Goal: Task Accomplishment & Management: Manage account settings

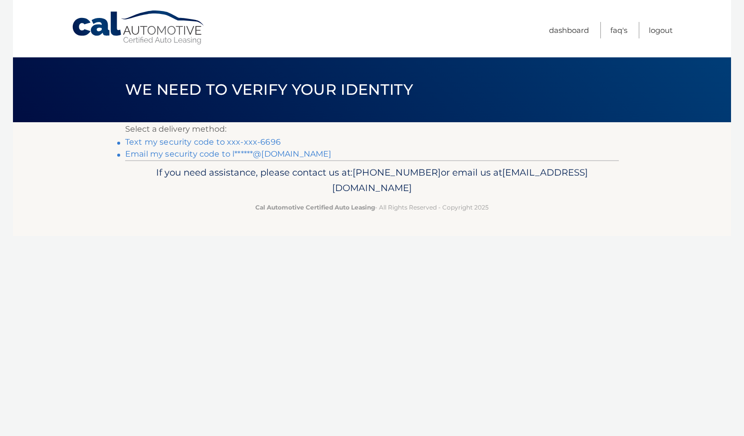
click at [165, 142] on link "Text my security code to xxx-xxx-6696" at bounding box center [202, 141] width 155 height 9
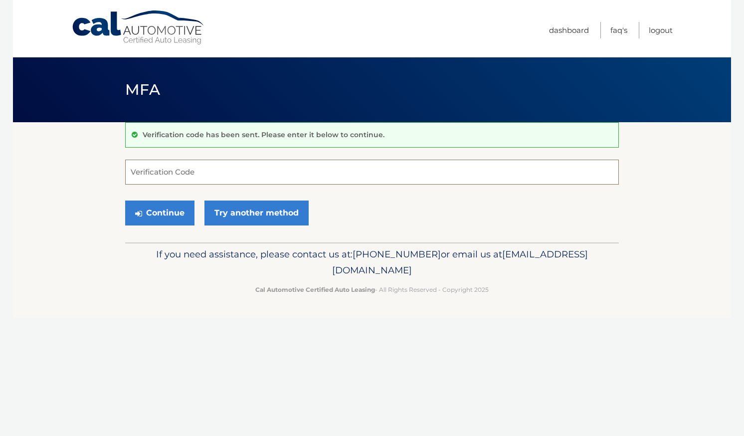
click at [193, 177] on input "Verification Code" at bounding box center [371, 171] width 493 height 25
click at [186, 170] on input "Verification Code" at bounding box center [371, 171] width 493 height 25
type input "801207"
click at [125, 200] on button "Continue" at bounding box center [159, 212] width 69 height 25
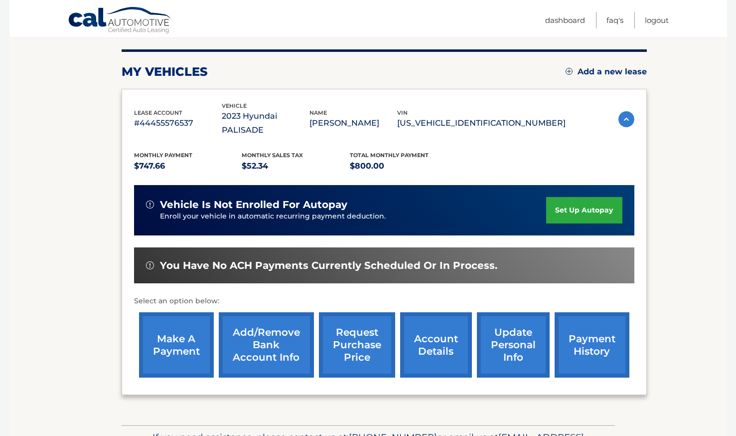
scroll to position [118, 0]
